Goal: Feedback & Contribution: Leave review/rating

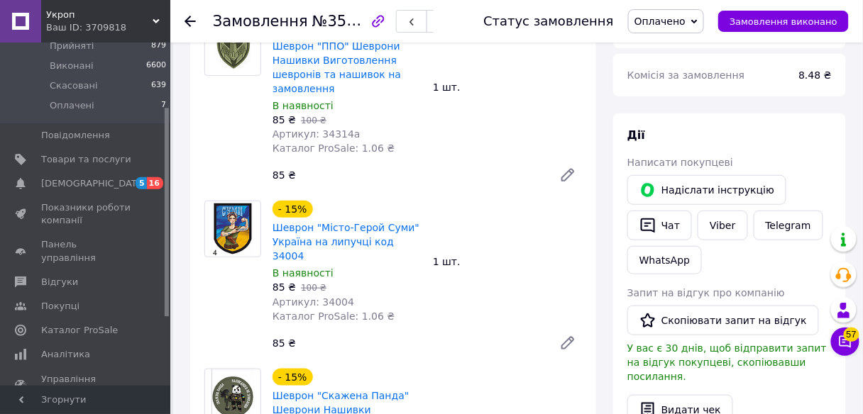
scroll to position [189, 0]
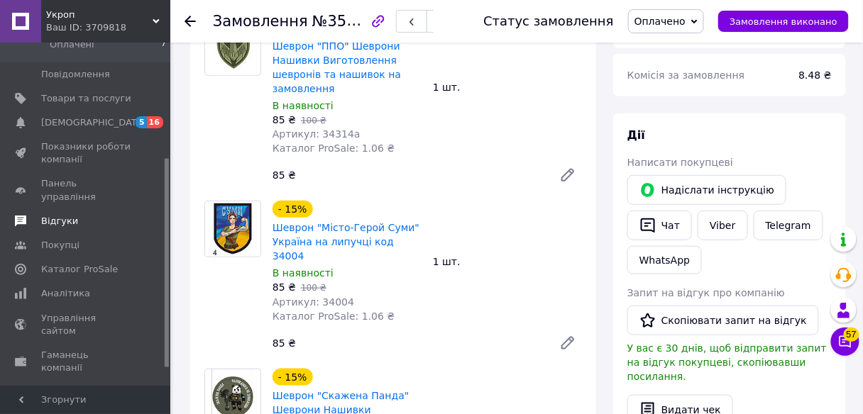
click at [60, 215] on span "Відгуки" at bounding box center [59, 221] width 37 height 13
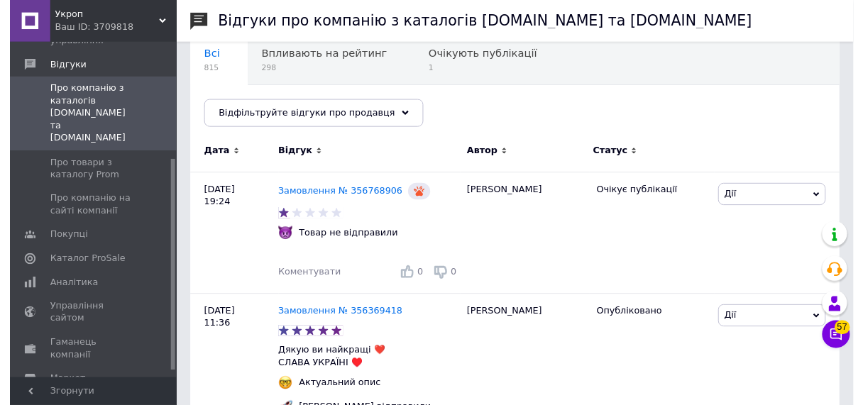
scroll to position [189, 0]
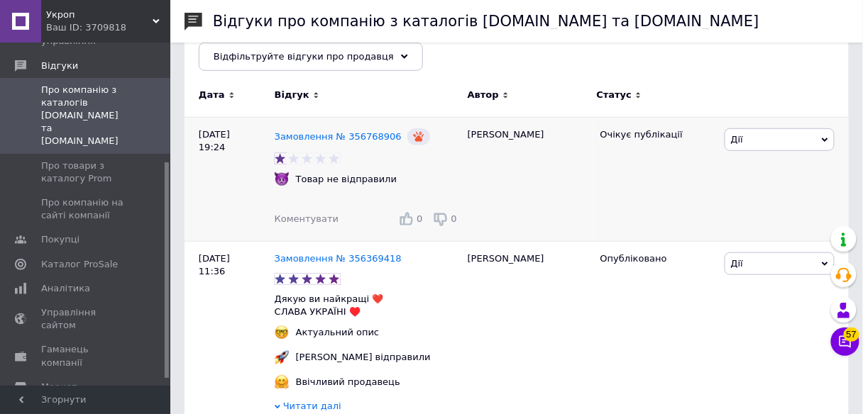
click at [309, 222] on span "Коментувати" at bounding box center [307, 219] width 64 height 11
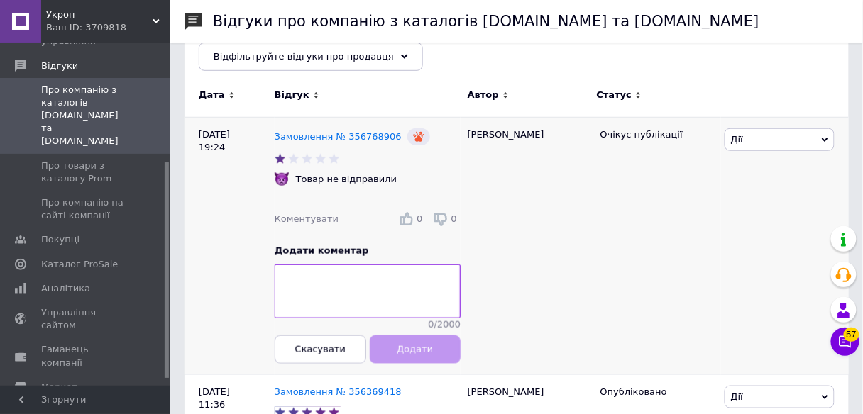
click at [367, 275] on textarea at bounding box center [368, 292] width 186 height 54
type textarea "Д"
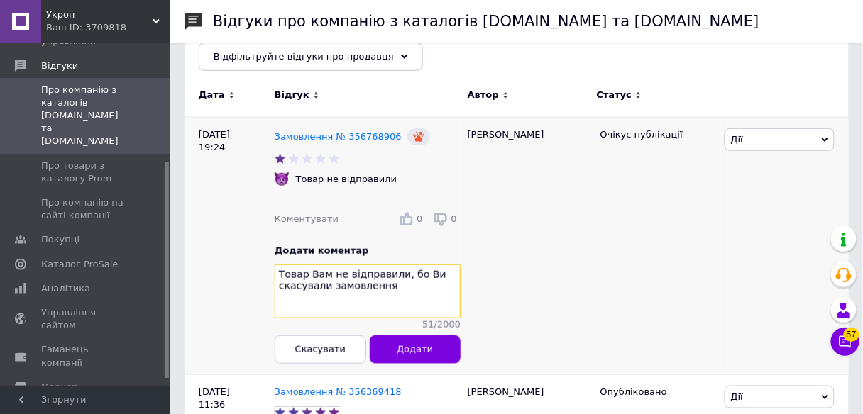
click at [394, 290] on textarea "Товар Вам не відправили, бо Ви скасували замовлення" at bounding box center [368, 292] width 186 height 54
paste textarea "Причина відміни: Скасовано покупцем, Товар не потрібен. Повідомлення: отказ"
click at [382, 292] on textarea "Товар Вам не відправили, бо Ви скасували замовлення.Причина відміни: Скасовано …" at bounding box center [368, 292] width 186 height 54
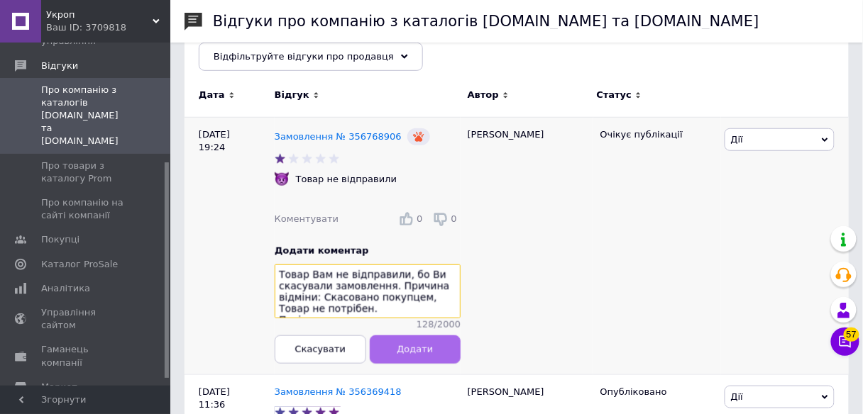
type textarea "Товар Вам не відправили, бо Ви скасували замовлення. Причина відміни: Скасовано…"
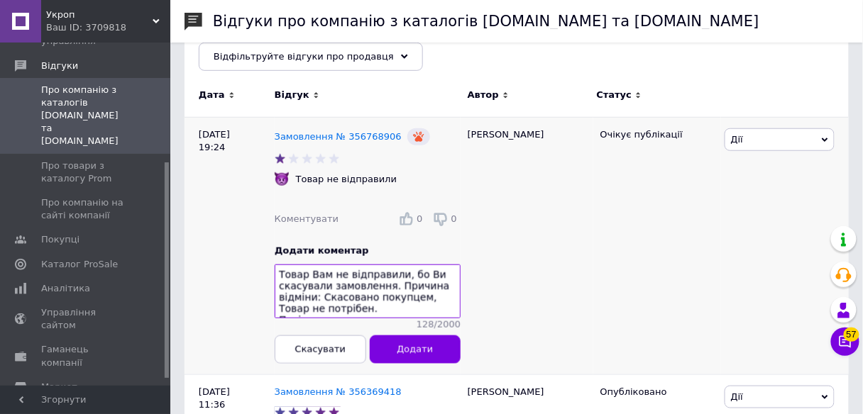
click at [421, 355] on span "Додати" at bounding box center [415, 349] width 36 height 11
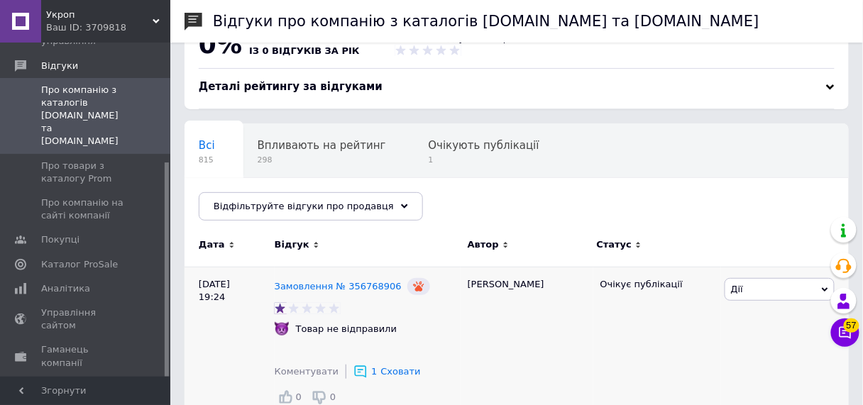
scroll to position [0, 0]
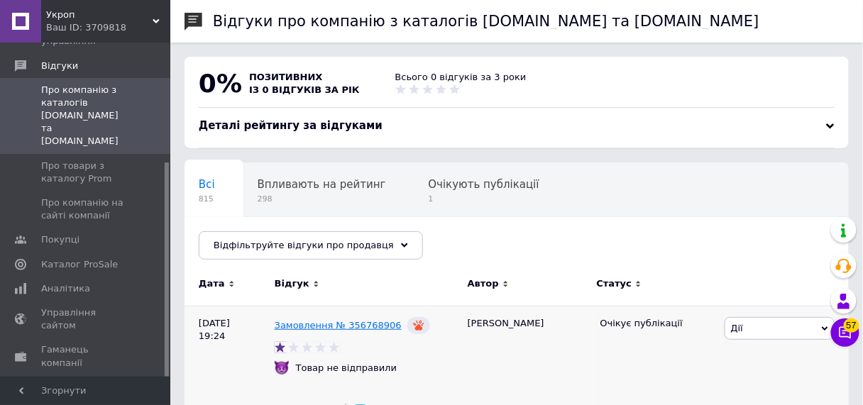
click at [323, 328] on link "Замовлення № 356768906" at bounding box center [338, 325] width 127 height 11
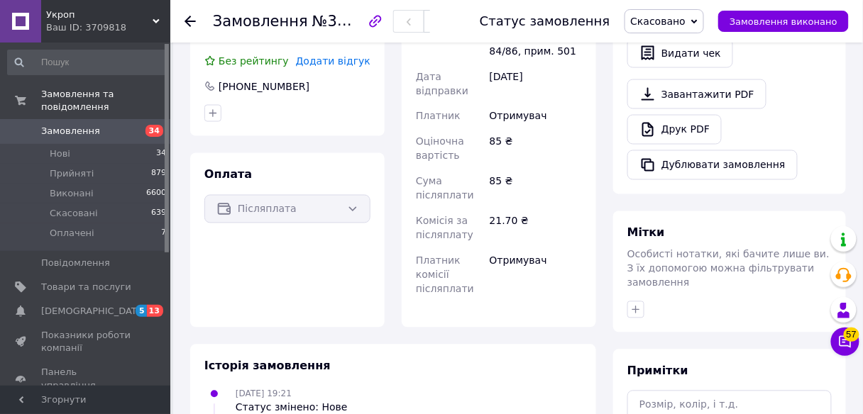
scroll to position [752, 0]
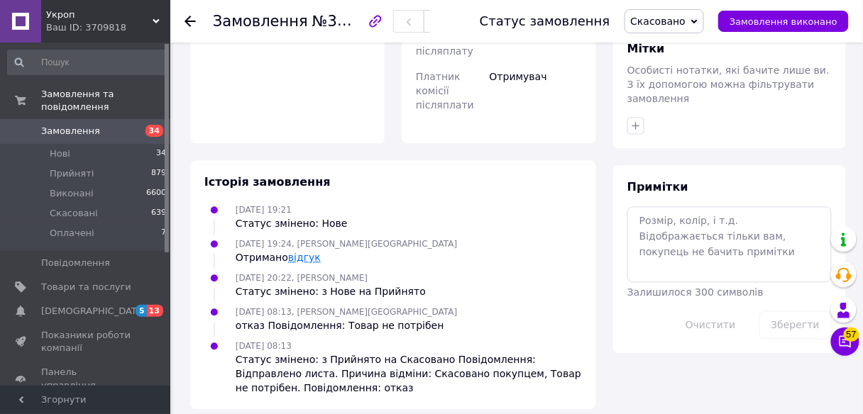
click at [301, 252] on link "відгук" at bounding box center [304, 257] width 33 height 11
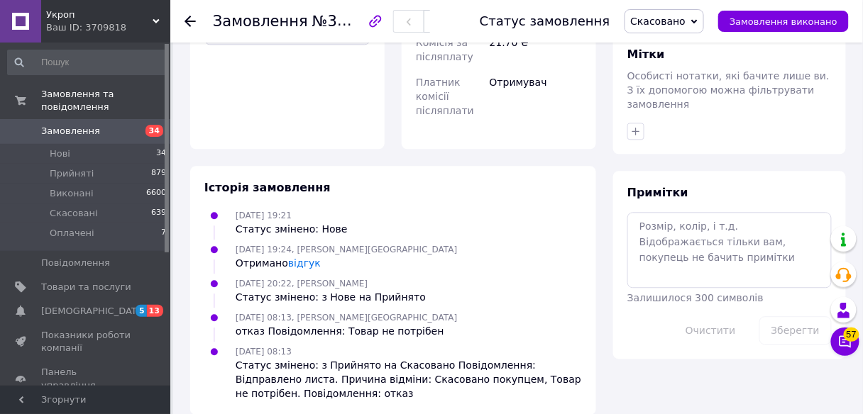
scroll to position [752, 0]
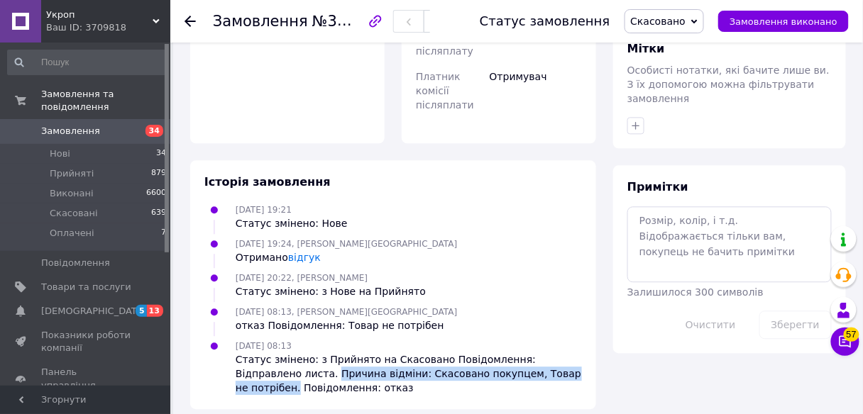
drag, startPoint x: 266, startPoint y: 358, endPoint x: 542, endPoint y: 359, distance: 276.0
click at [542, 359] on div "Статус змінено: з Прийнято на Скасовано Повідомлення: Відправлено листа. Причин…" at bounding box center [409, 374] width 346 height 43
copy div "Причина відміни: Скасовано покупцем, Товар не потрібен."
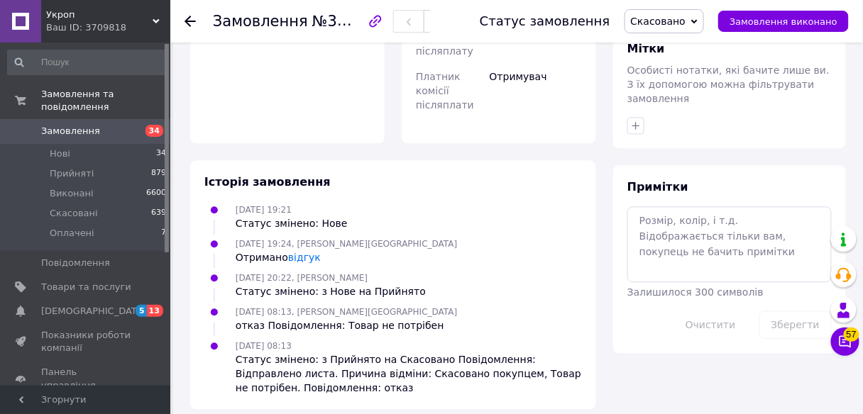
click at [358, 376] on div "Статус змінено: з Прийнято на Скасовано Повідомлення: Відправлено листа. Причин…" at bounding box center [409, 374] width 346 height 43
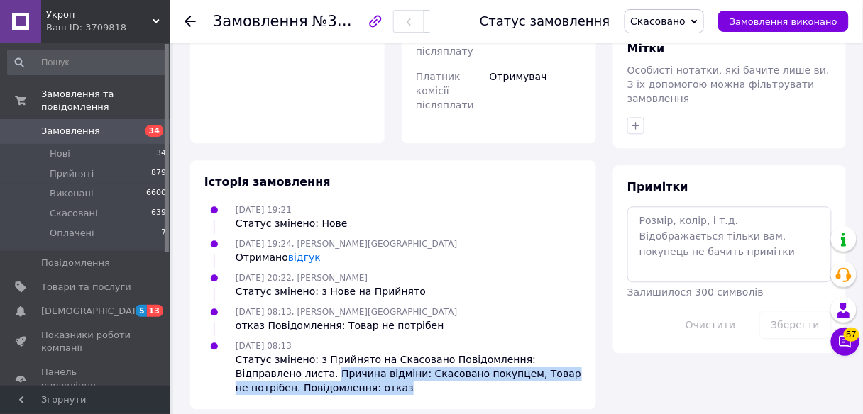
drag, startPoint x: 264, startPoint y: 362, endPoint x: 337, endPoint y: 394, distance: 79.8
click at [337, 394] on div "Історія замовлення 11.08.2025 19:21 Статус змінено: Нове 11.08.2025 19:24, Васа…" at bounding box center [393, 285] width 406 height 250
copy div "Причина відміни: Скасовано покупцем, Товар не потрібен. Повідомлення: отказ"
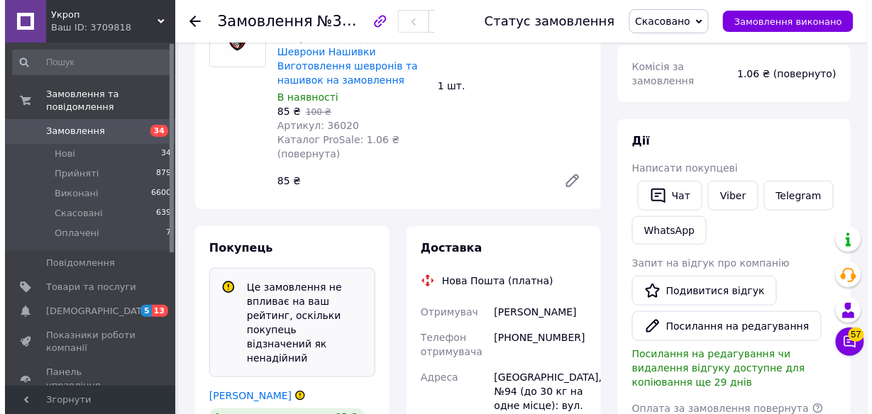
scroll to position [374, 0]
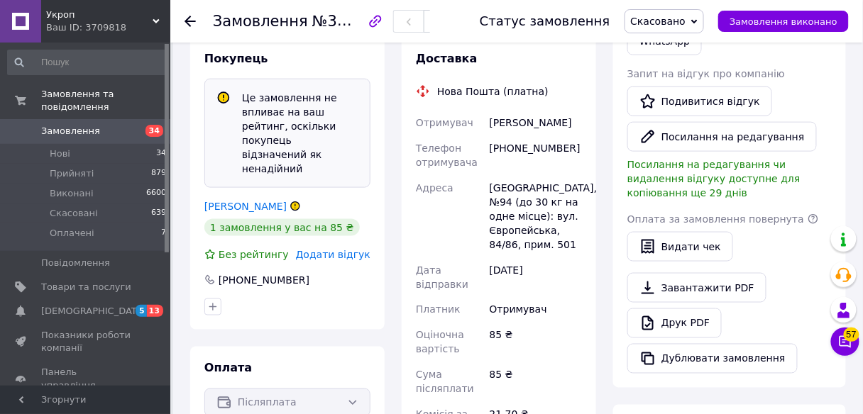
click at [326, 249] on span "Додати відгук" at bounding box center [333, 254] width 75 height 11
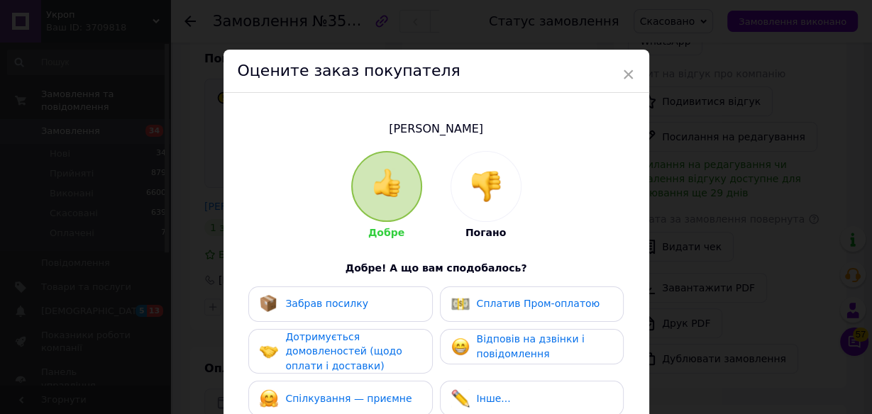
click at [470, 195] on img at bounding box center [485, 186] width 31 height 31
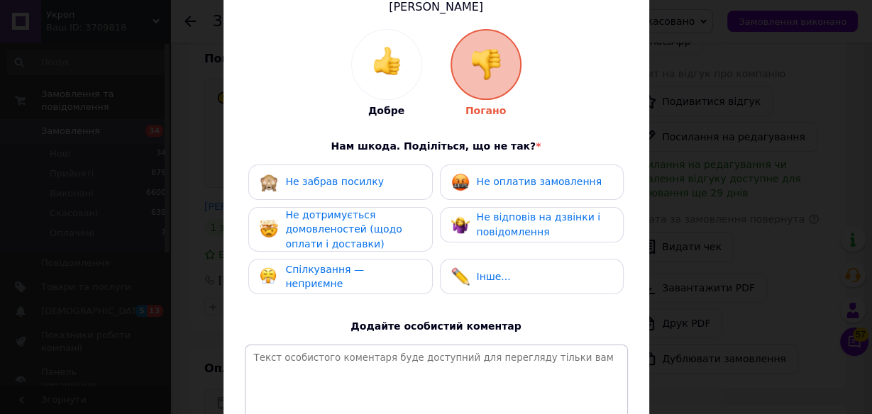
scroll to position [189, 0]
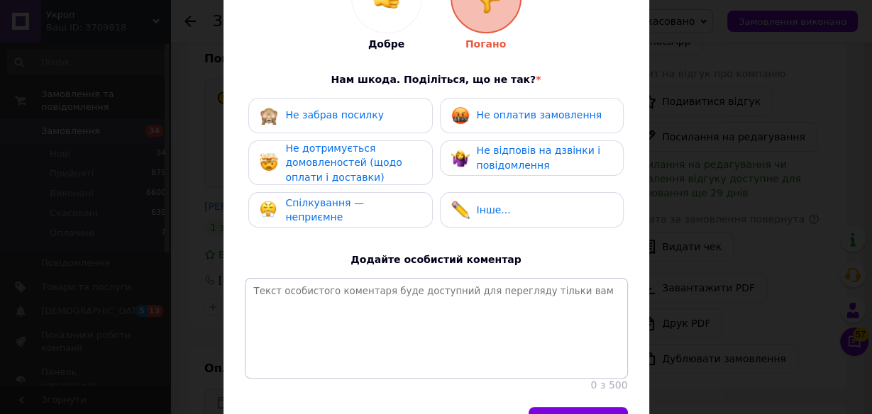
click at [352, 152] on span "Не дотримується домовленостей (щодо оплати і доставки)" at bounding box center [343, 163] width 116 height 40
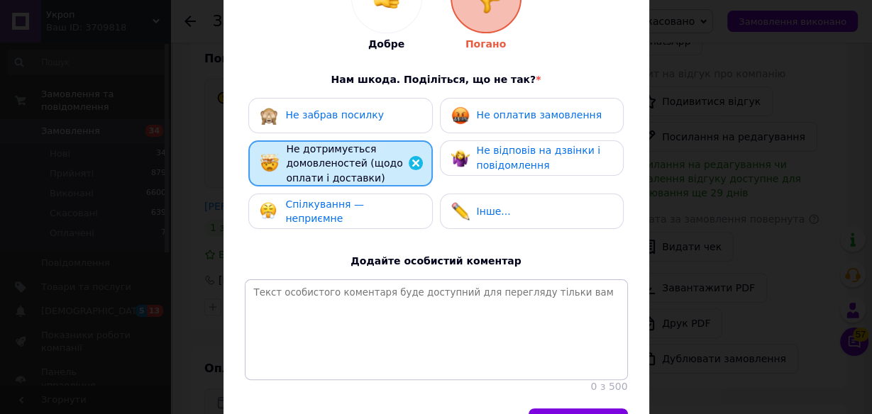
click at [364, 214] on span "Спілкування — неприємне" at bounding box center [324, 212] width 79 height 26
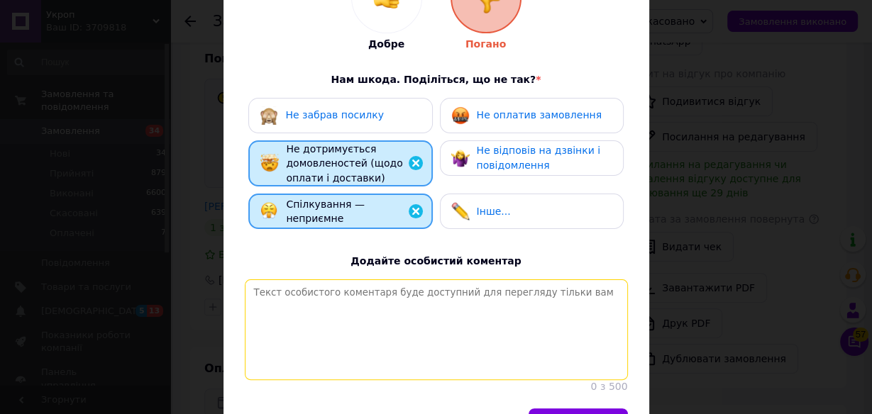
click at [481, 325] on textarea at bounding box center [436, 330] width 383 height 101
type textarea "Щ"
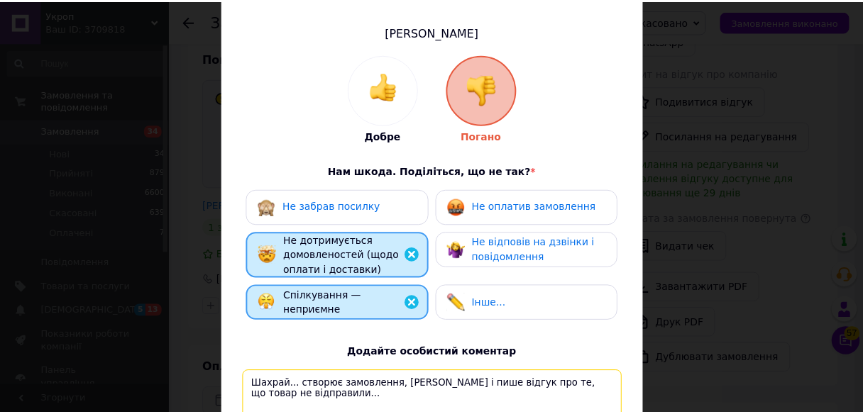
scroll to position [286, 0]
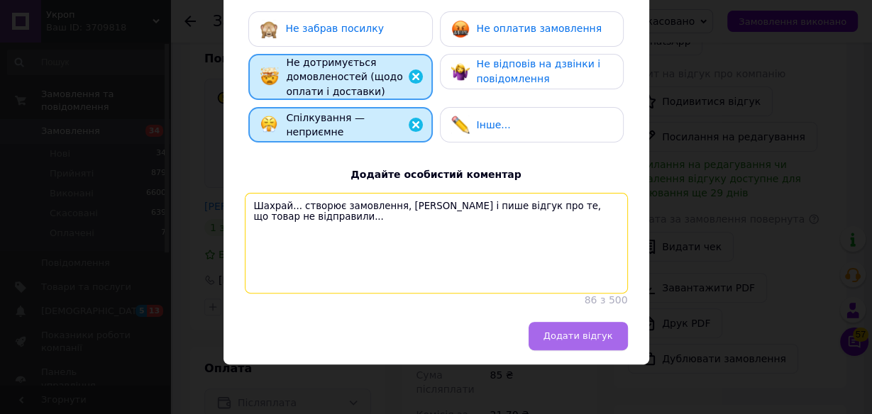
type textarea "Шахрай... створює замовлення, скасовує і пише відгук про те, що товар не відпра…"
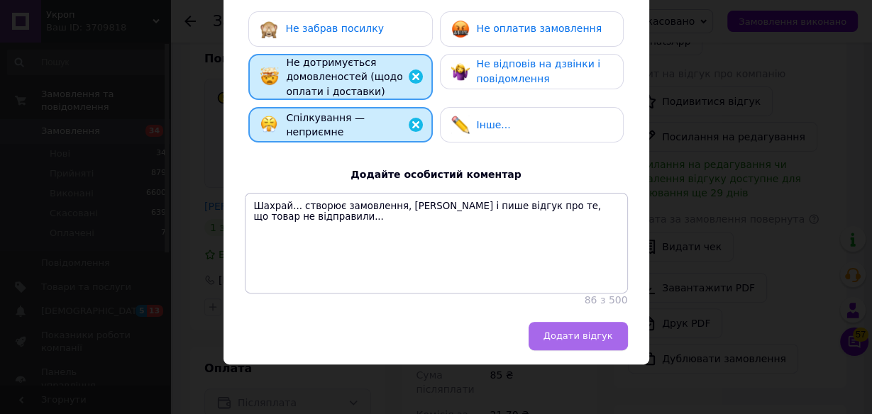
click at [568, 331] on span "Додати відгук" at bounding box center [579, 336] width 70 height 11
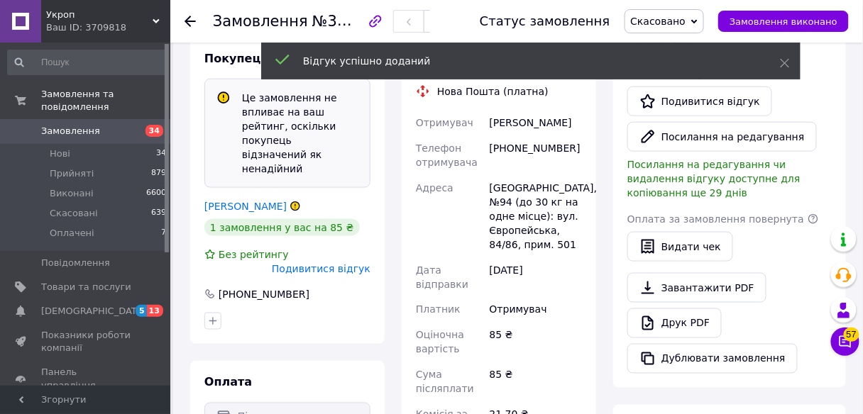
scroll to position [0, 0]
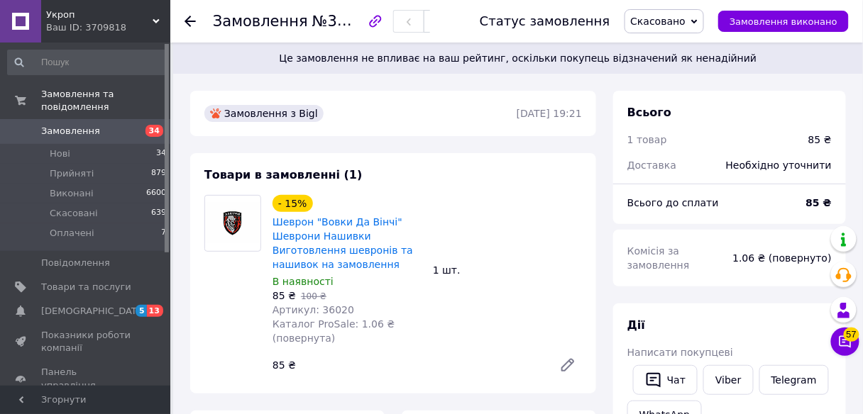
click at [51, 119] on link "Замовлення 34" at bounding box center [87, 131] width 175 height 24
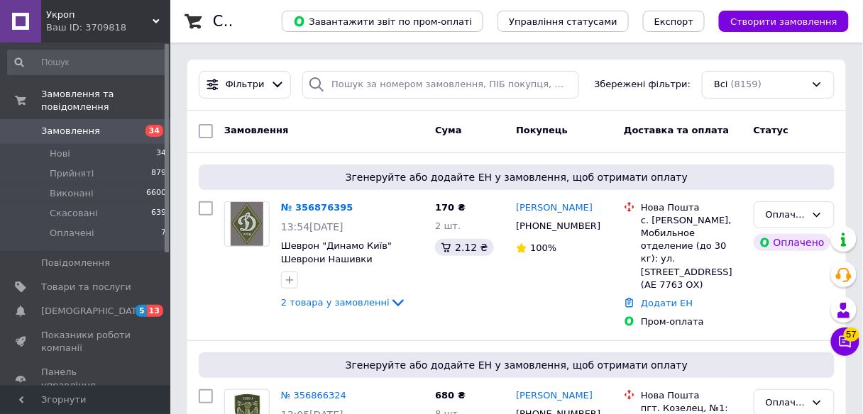
click at [126, 33] on div "Укроп Ваш ID: 3709818" at bounding box center [105, 21] width 129 height 43
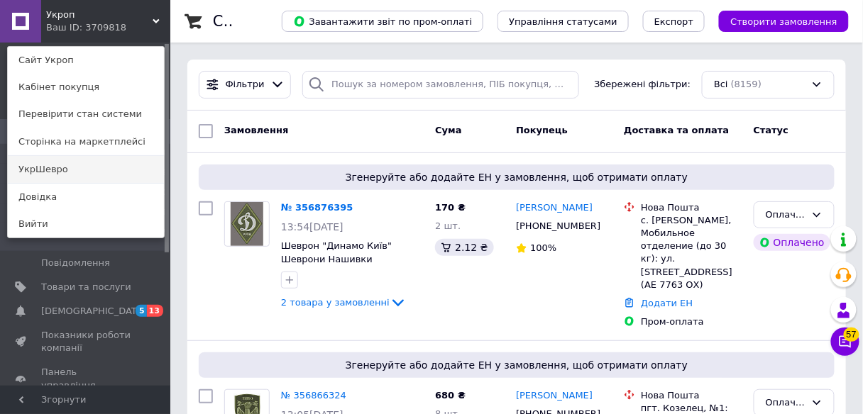
click at [88, 170] on link "УкрШевро" at bounding box center [86, 169] width 156 height 27
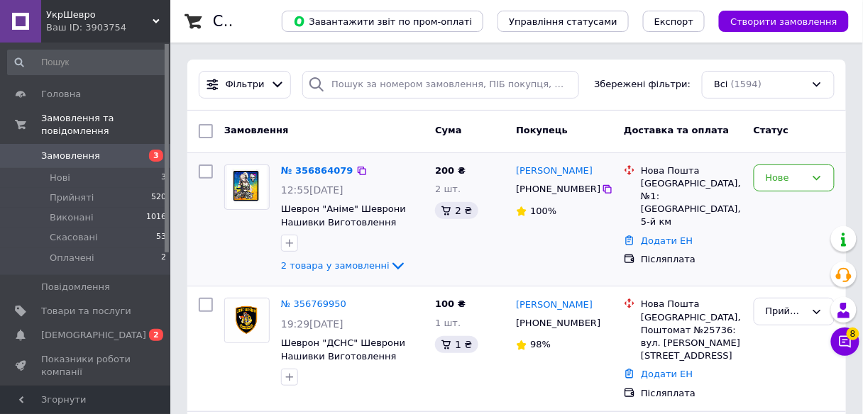
scroll to position [189, 0]
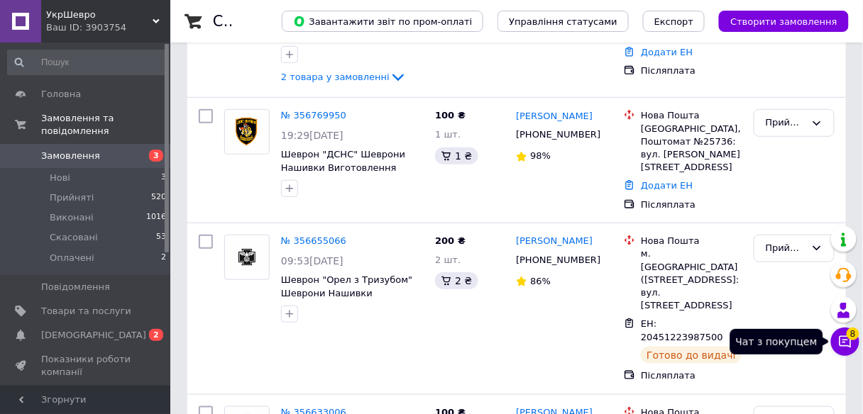
click at [841, 332] on button "Чат з покупцем 8" at bounding box center [845, 342] width 28 height 28
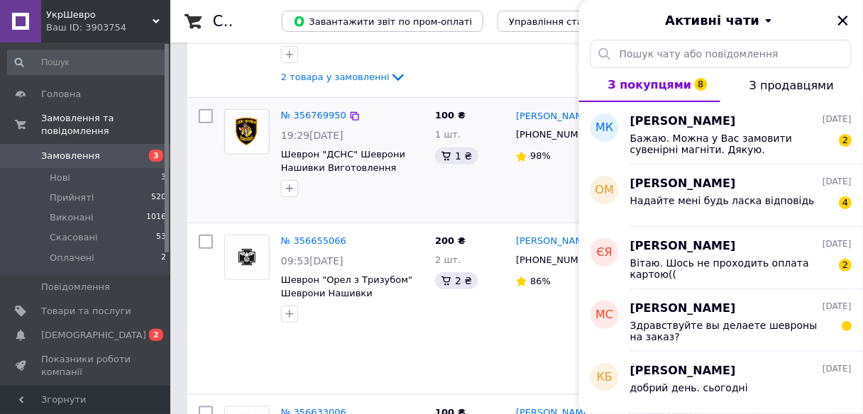
click at [843, 21] on icon "Закрити" at bounding box center [843, 21] width 10 height 10
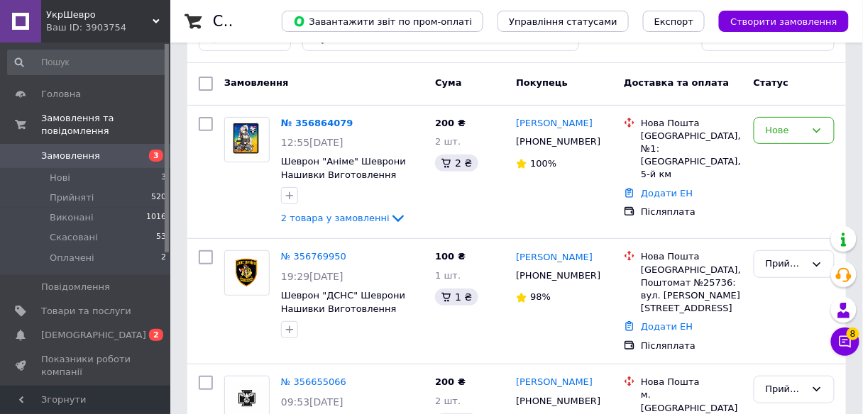
scroll to position [0, 0]
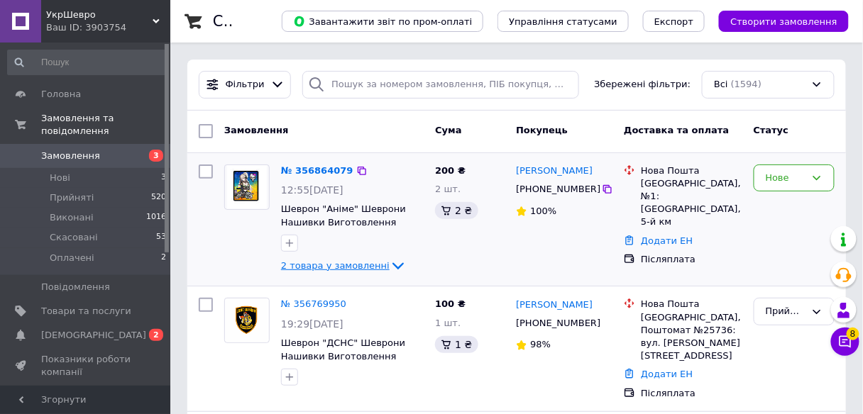
click at [351, 265] on span "2 товара у замовленні" at bounding box center [335, 265] width 109 height 11
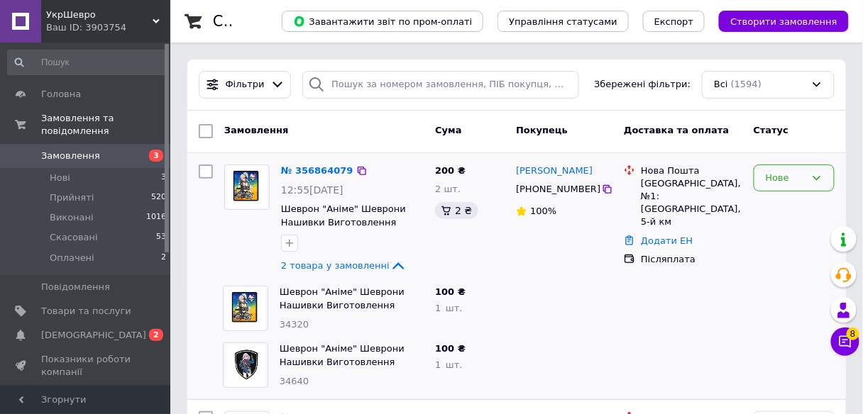
click at [790, 171] on div "Нове" at bounding box center [786, 178] width 40 height 15
click at [788, 204] on li "Прийнято" at bounding box center [793, 207] width 79 height 26
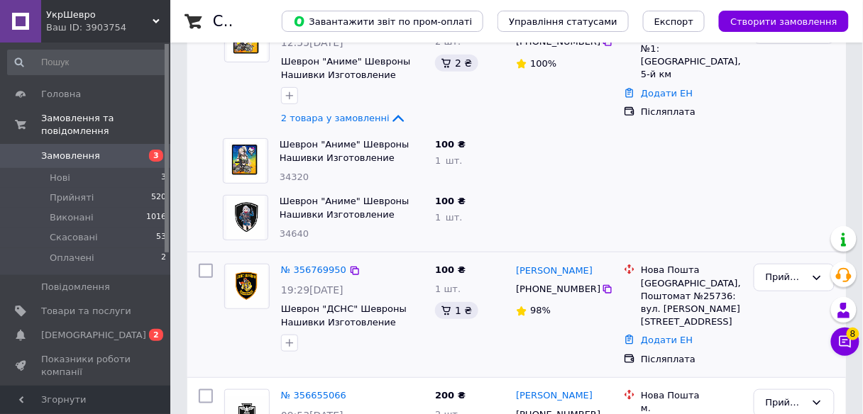
scroll to position [189, 0]
